Goal: Task Accomplishment & Management: Use online tool/utility

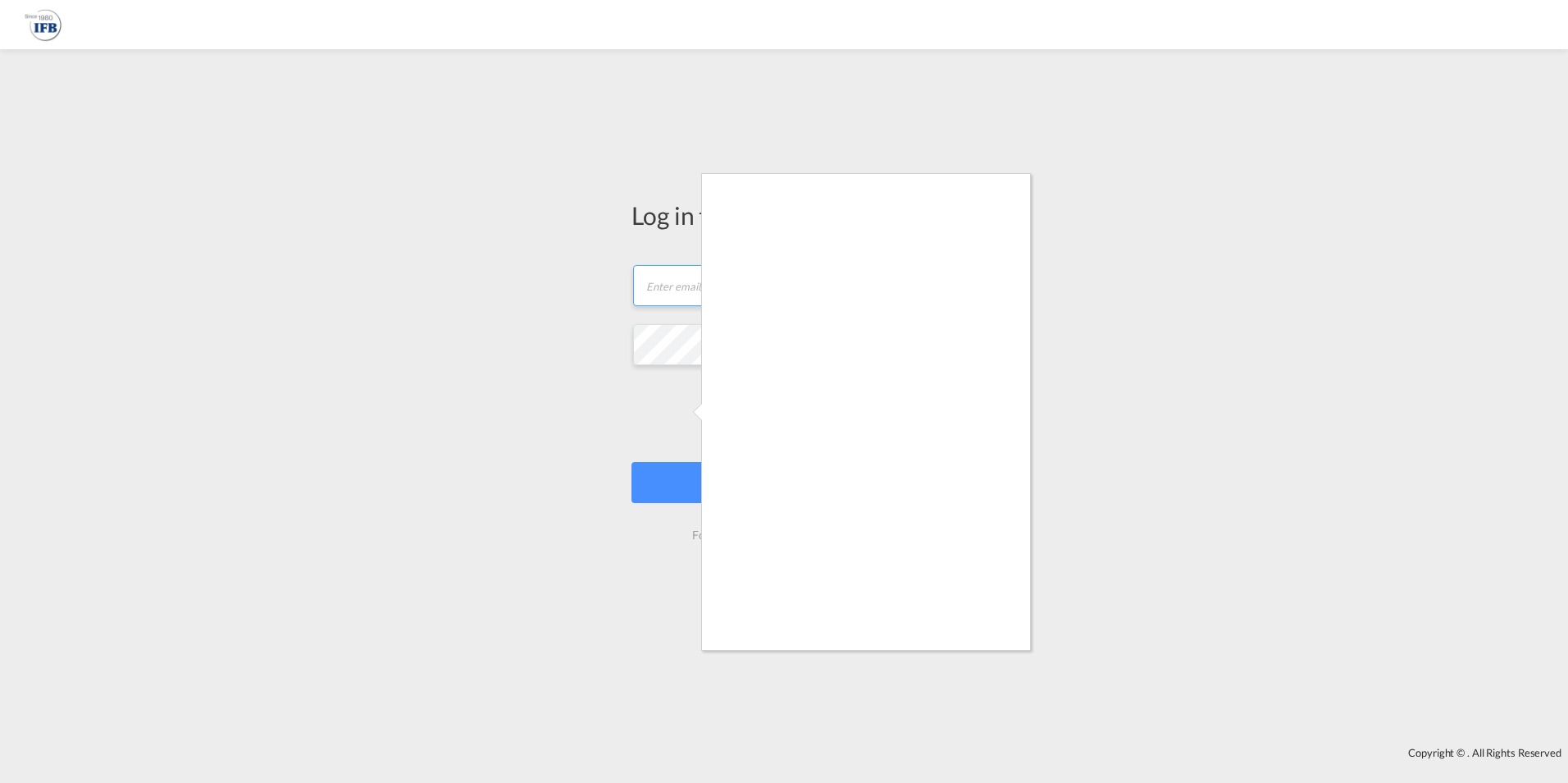
type input "[PERSON_NAME][EMAIL_ADDRESS][PERSON_NAME][DOMAIN_NAME]"
click at [985, 657] on div at bounding box center [784, 392] width 1568 height 783
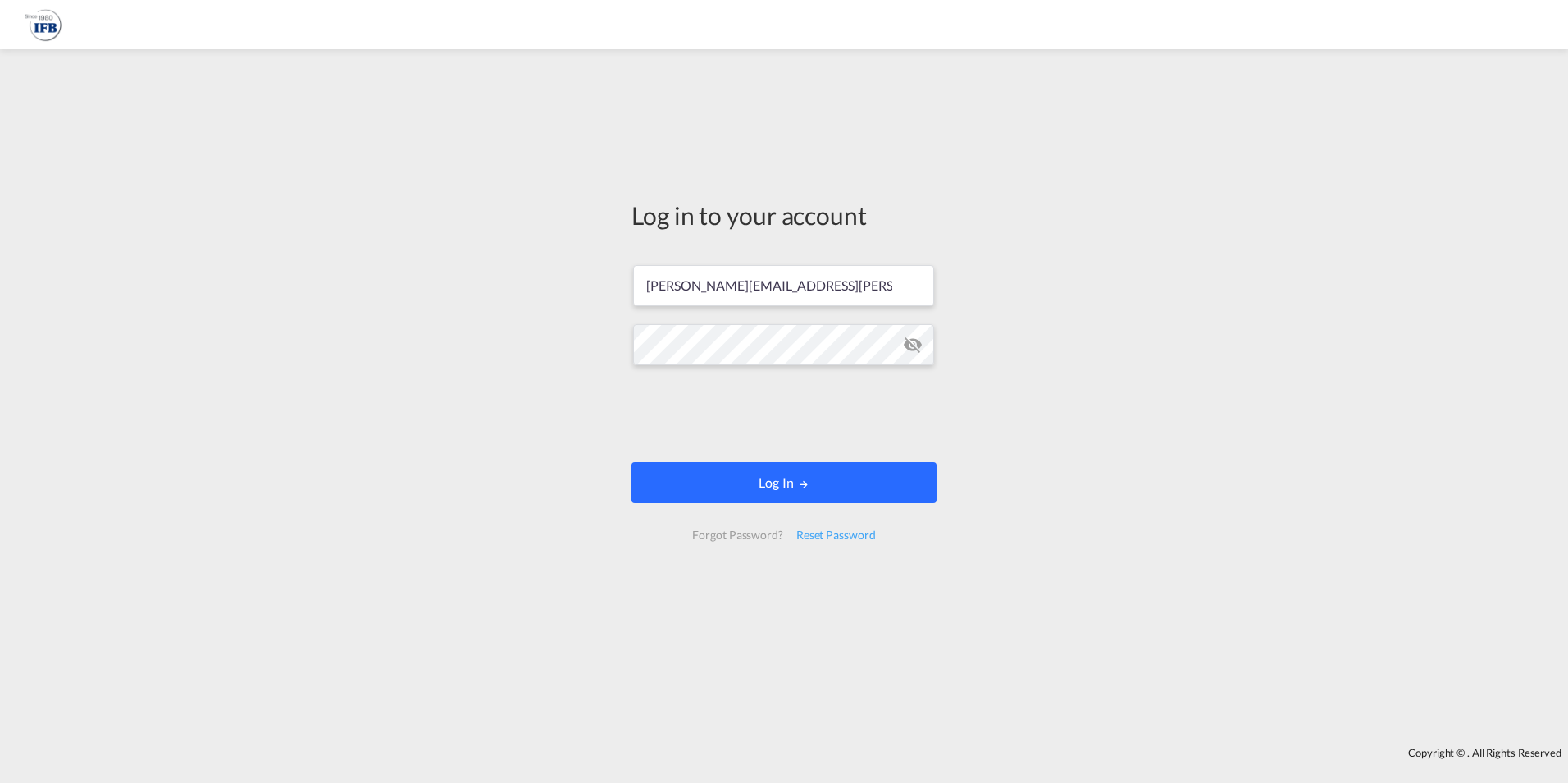
click at [894, 482] on button "Log In" at bounding box center [784, 483] width 305 height 41
